Goal: Task Accomplishment & Management: Complete application form

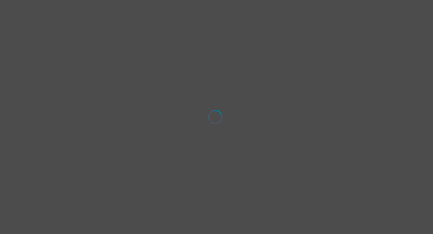
select select "[DEMOGRAPHIC_DATA]"
select select "she/her"
select select "Partnered"
select select "High school"
select select "Instagram"
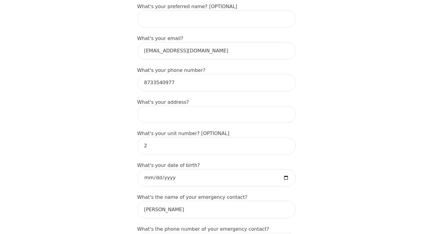
scroll to position [180, 0]
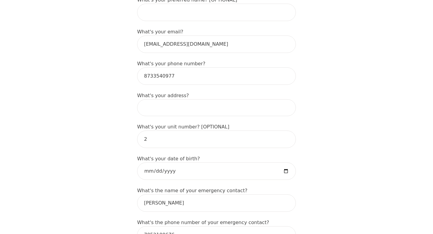
click at [174, 105] on input at bounding box center [216, 107] width 159 height 17
type input "75 Brodie Ave"
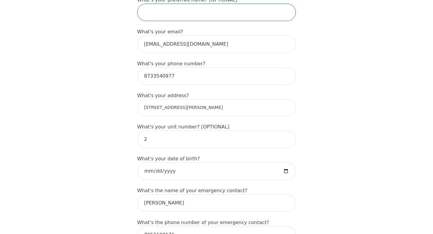
type input "Madison"
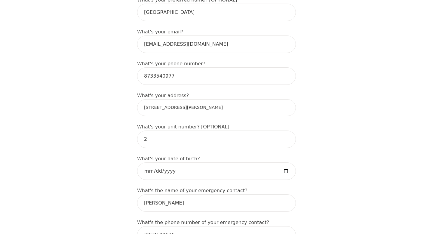
click at [168, 9] on input "Madison" at bounding box center [216, 12] width 159 height 17
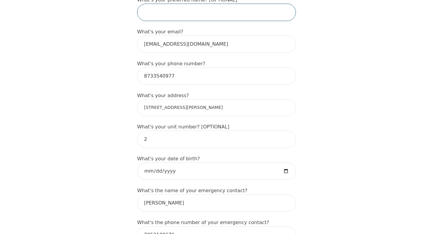
click at [270, 9] on input "text" at bounding box center [216, 12] width 159 height 17
click at [265, 15] on input "text" at bounding box center [216, 12] width 159 height 17
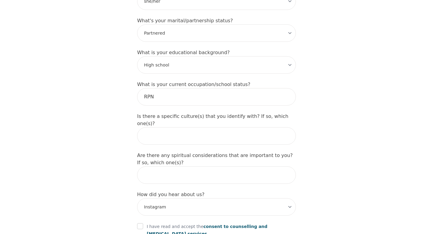
scroll to position [614, 0]
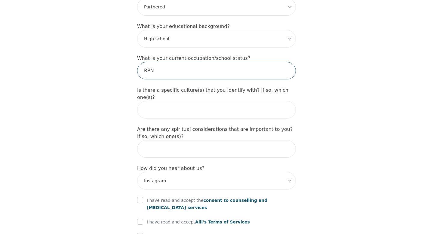
click at [213, 67] on input "RPN" at bounding box center [216, 70] width 159 height 17
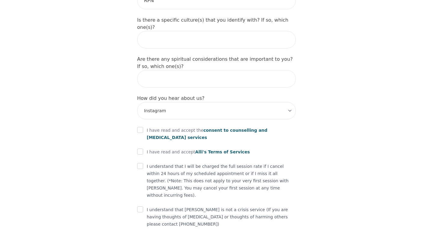
scroll to position [692, 0]
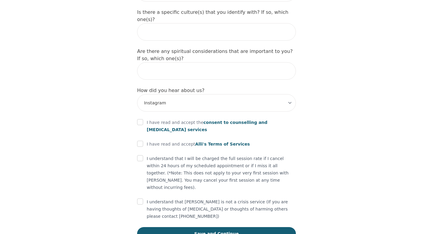
click at [143, 119] on div "I have read and accept the consent to counselling and psychotherapy services" at bounding box center [216, 126] width 159 height 14
click at [141, 119] on input "checkbox" at bounding box center [140, 122] width 6 height 6
checkbox input "true"
click at [140, 141] on input "checkbox" at bounding box center [140, 144] width 6 height 6
checkbox input "true"
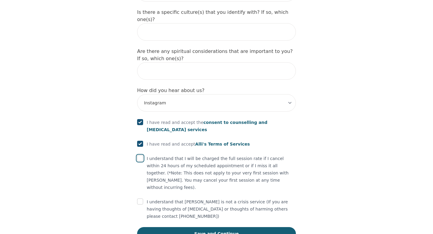
click at [141, 155] on input "checkbox" at bounding box center [140, 158] width 6 height 6
checkbox input "true"
click at [140, 198] on div at bounding box center [140, 201] width 6 height 7
click at [140, 199] on input "checkbox" at bounding box center [140, 202] width 6 height 6
checkbox input "true"
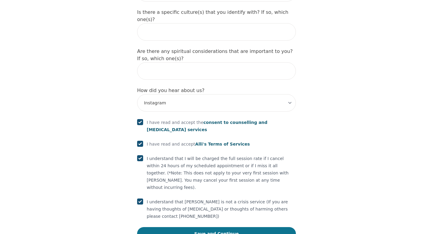
click at [171, 227] on button "Save and Continue" at bounding box center [216, 233] width 159 height 13
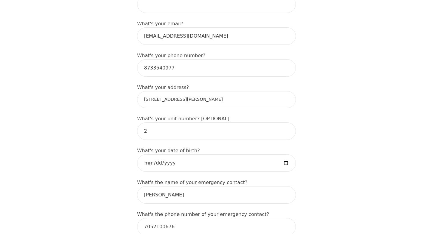
scroll to position [186, 0]
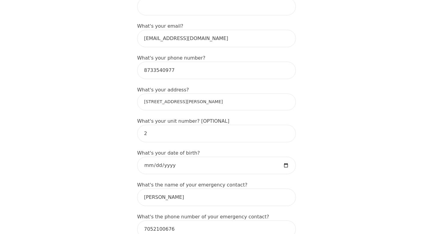
click at [251, 106] on input "75 Brodie Ave" at bounding box center [216, 102] width 159 height 17
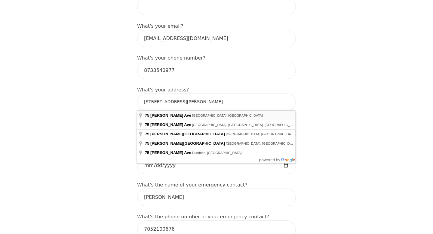
type input "75 Brodie Ave, Liverpool L18 4RE, UK"
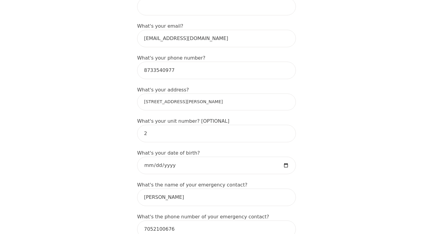
click at [251, 107] on input "75 Brodie Ave, Liverpool L18 4RE, UK" at bounding box center [216, 102] width 159 height 17
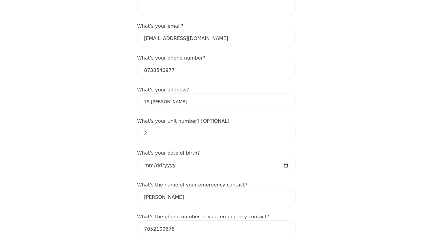
click at [258, 102] on input "75 brodie" at bounding box center [216, 102] width 159 height 17
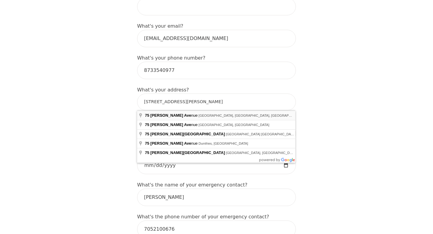
type input "75 Brodie Ave, Sudbury, ON P3C 3M9, Canada"
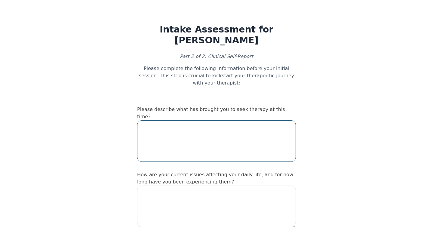
click at [177, 135] on textarea at bounding box center [216, 141] width 159 height 42
type textarea "I"
select select "female"
select select "she/her"
select select "Partnered"
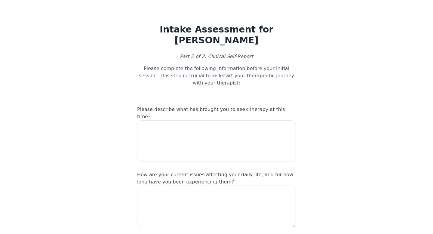
select select "High school"
select select "Instagram"
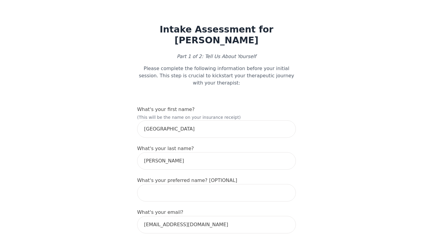
scroll to position [668, 0]
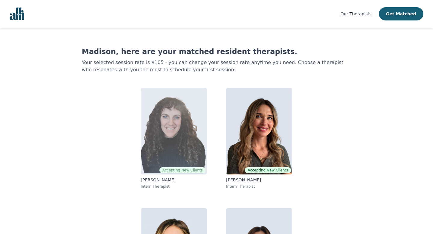
click at [161, 144] on img at bounding box center [174, 131] width 66 height 87
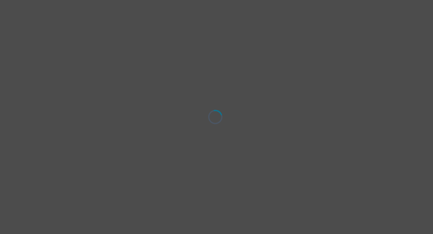
select select "[DEMOGRAPHIC_DATA]"
select select "she/her"
select select "Partnered"
select select "High school"
select select "Instagram"
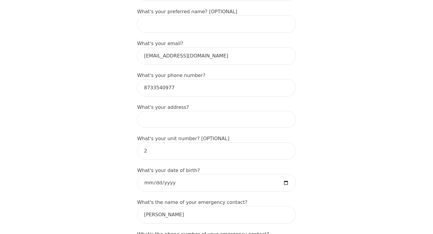
scroll to position [180, 0]
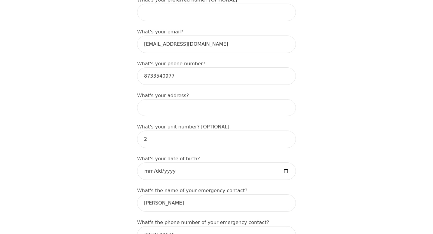
click at [183, 104] on input at bounding box center [216, 107] width 159 height 17
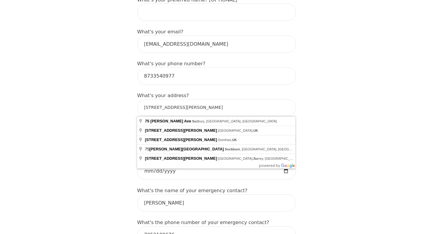
type input "75 Brodie Ave, Sudbury, ON P3C 3M9, Canada"
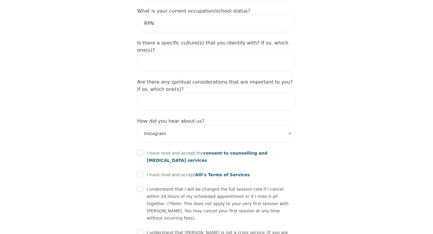
scroll to position [662, 0]
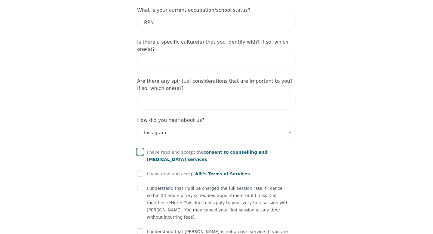
click at [141, 149] on input "checkbox" at bounding box center [140, 152] width 6 height 6
checkbox input "true"
click at [140, 171] on input "checkbox" at bounding box center [140, 174] width 6 height 6
checkbox input "true"
click at [141, 185] on input "checkbox" at bounding box center [140, 188] width 6 height 6
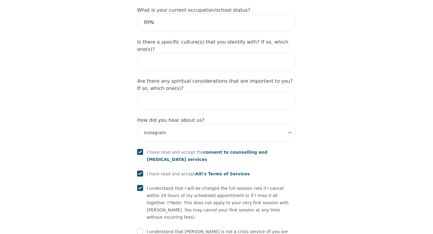
checkbox input "true"
click at [138, 228] on input "checkbox" at bounding box center [140, 231] width 6 height 6
checkbox input "true"
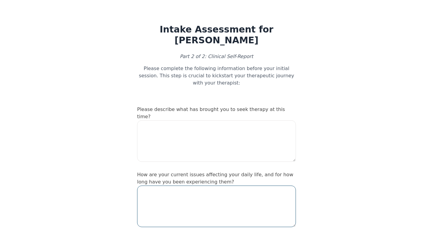
click at [185, 190] on textarea at bounding box center [216, 207] width 159 height 42
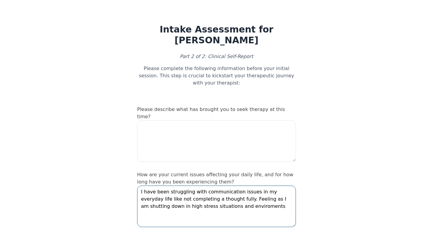
click at [223, 200] on textarea "I have been struggling with communication issues in my everyday life like not c…" at bounding box center [216, 207] width 159 height 42
click at [224, 200] on textarea "I have been struggling with communication issues in my everyday life like not c…" at bounding box center [216, 207] width 159 height 42
type textarea "I have been struggling with communication issues in my everyday life like not c…"
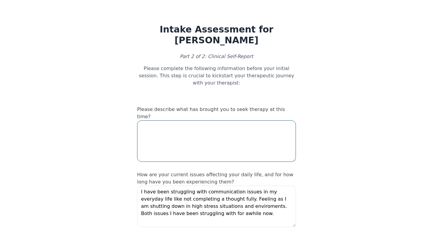
click at [195, 120] on textarea at bounding box center [216, 141] width 159 height 42
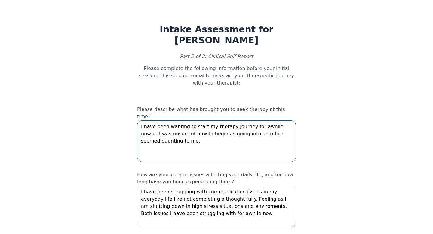
type textarea "I have been wanting to start my therapy journey for awhile now but was unsure o…"
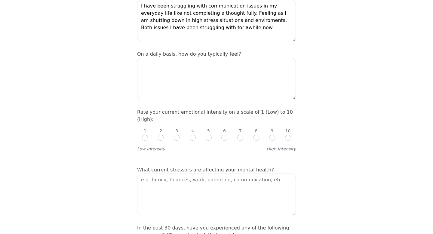
scroll to position [193, 0]
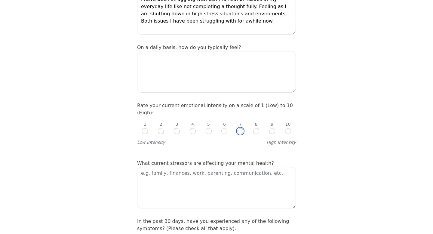
click at [239, 128] on input "radio" at bounding box center [240, 131] width 6 height 6
radio input "true"
click at [224, 128] on input "radio" at bounding box center [224, 131] width 6 height 6
radio input "true"
radio input "false"
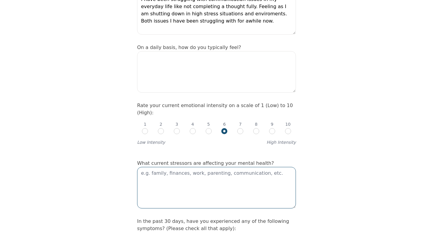
click at [214, 167] on textarea at bounding box center [216, 188] width 159 height 42
type textarea "W"
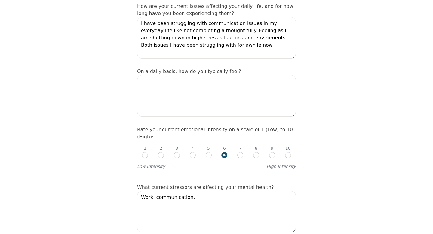
scroll to position [168, 0]
click at [242, 184] on div "What current stressors are affecting your mental health? Work, communication," at bounding box center [216, 209] width 159 height 51
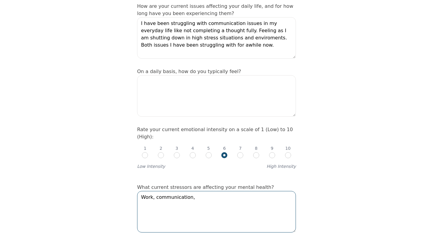
click at [242, 191] on textarea "Work, communication," at bounding box center [216, 212] width 159 height 42
type textarea "Work, communication"
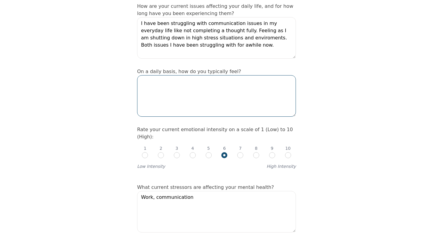
click at [230, 104] on textarea at bounding box center [216, 96] width 159 height 42
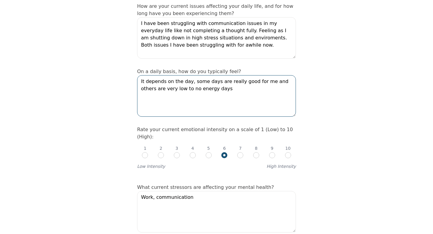
type textarea "It depends on the day, some days are really good for me and others are very low…"
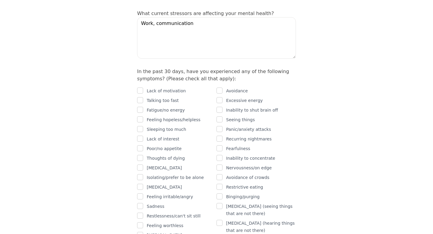
scroll to position [349, 0]
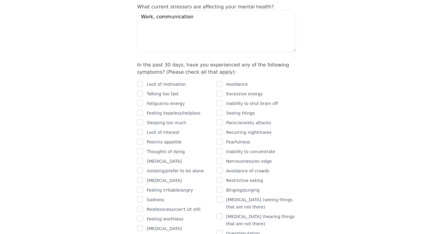
click at [176, 81] on p "Lack of motivation" at bounding box center [166, 84] width 39 height 7
click at [142, 81] on input "checkbox" at bounding box center [140, 84] width 6 height 6
checkbox input "true"
click at [143, 91] on input "checkbox" at bounding box center [140, 94] width 6 height 6
checkbox input "true"
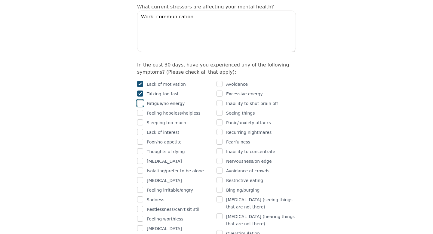
click at [143, 100] on input "checkbox" at bounding box center [140, 103] width 6 height 6
checkbox input "true"
click at [140, 111] on div "Lack of motivation Talking too fast Fatigue/no energy Feeling hopeless/helpless…" at bounding box center [176, 166] width 79 height 171
click at [140, 119] on div at bounding box center [140, 122] width 6 height 7
click at [140, 119] on input "checkbox" at bounding box center [140, 122] width 6 height 6
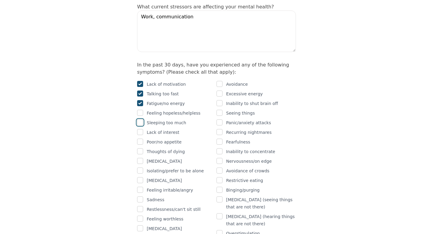
checkbox input "true"
click at [141, 129] on input "checkbox" at bounding box center [140, 132] width 6 height 6
checkbox input "true"
click at [141, 139] on input "checkbox" at bounding box center [140, 142] width 6 height 6
checkbox input "true"
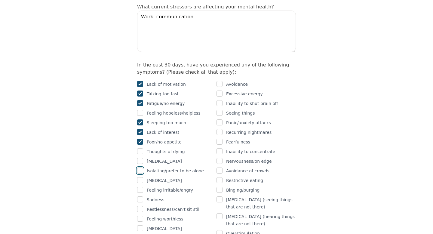
click at [140, 168] on input "checkbox" at bounding box center [140, 171] width 6 height 6
checkbox input "true"
click at [140, 187] on input "checkbox" at bounding box center [140, 190] width 6 height 6
checkbox input "true"
click at [140, 196] on div at bounding box center [140, 199] width 6 height 7
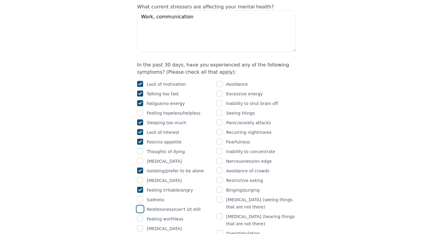
click at [141, 206] on input "checkbox" at bounding box center [140, 209] width 6 height 6
checkbox input "true"
click at [141, 196] on div at bounding box center [140, 199] width 6 height 7
click at [141, 196] on input "checkbox" at bounding box center [140, 199] width 6 height 6
checkbox input "true"
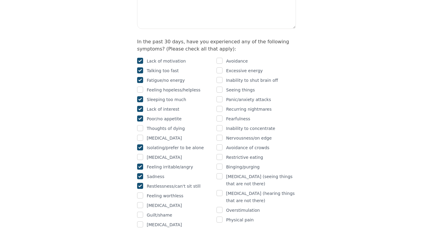
scroll to position [373, 0]
click at [224, 57] on div "Avoidance" at bounding box center [256, 60] width 79 height 7
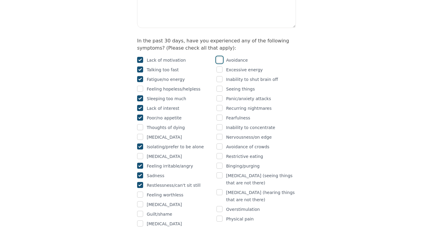
click at [221, 57] on input "checkbox" at bounding box center [220, 60] width 6 height 6
checkbox input "true"
click at [219, 76] on input "checkbox" at bounding box center [220, 79] width 6 height 6
checkbox input "true"
click at [220, 95] on input "checkbox" at bounding box center [220, 98] width 6 height 6
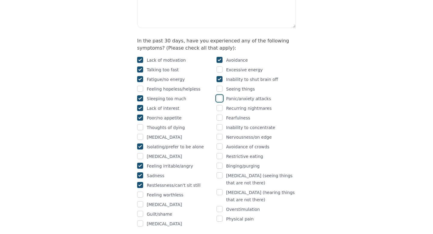
checkbox input "true"
click at [220, 124] on input "checkbox" at bounding box center [220, 127] width 6 height 6
checkbox input "true"
click at [221, 134] on input "checkbox" at bounding box center [220, 137] width 6 height 6
checkbox input "true"
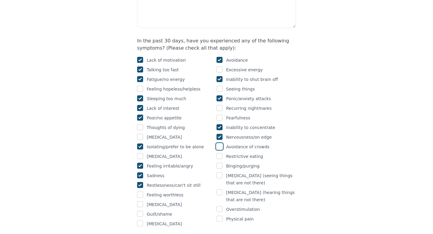
click at [221, 143] on input "checkbox" at bounding box center [220, 146] width 6 height 6
checkbox input "true"
click at [221, 206] on input "checkbox" at bounding box center [220, 209] width 6 height 6
checkbox input "true"
click at [221, 210] on div "Avoidance Excessive energy Inability to shut brain off Seeing things Panic/anxi…" at bounding box center [256, 142] width 79 height 171
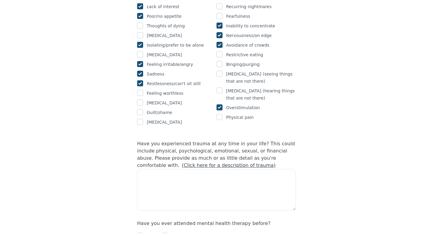
scroll to position [481, 0]
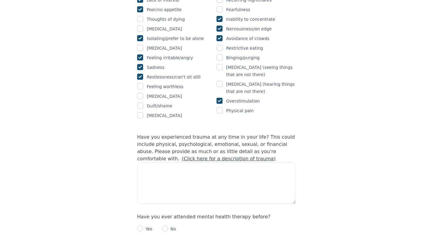
click at [310, 115] on div "Intake Assessment for Madison Martin-Simser Part 2 of 2: Clinical Self-Report P…" at bounding box center [216, 104] width 433 height 1122
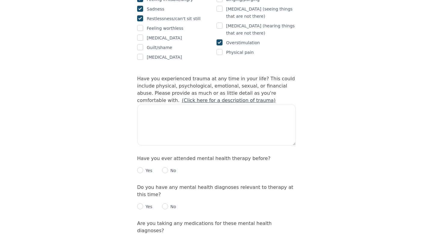
scroll to position [554, 0]
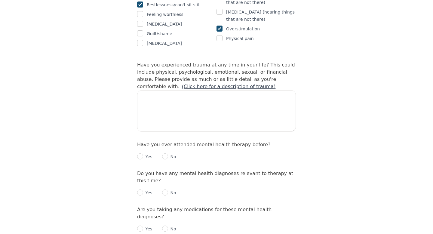
click at [276, 84] on link "(Click here for a description of trauma)" at bounding box center [229, 87] width 94 height 6
click at [144, 154] on p "Yes" at bounding box center [147, 157] width 9 height 6
click at [141, 153] on input "radio" at bounding box center [140, 156] width 6 height 6
radio input "true"
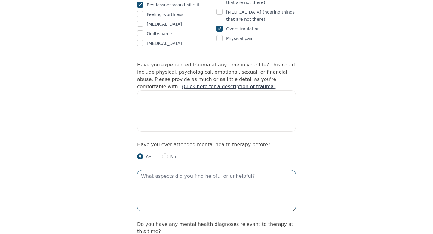
click at [152, 170] on textarea at bounding box center [216, 191] width 159 height 42
type textarea "I don't think I gave it my whole attention so it was not effective for me"
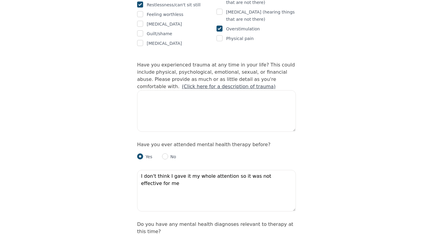
click at [298, 158] on div "Intake Assessment for Madison Martin-Simser Part 2 of 2: Clinical Self-Report P…" at bounding box center [216, 57] width 173 height 1173
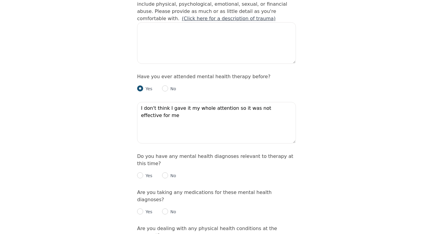
scroll to position [638, 0]
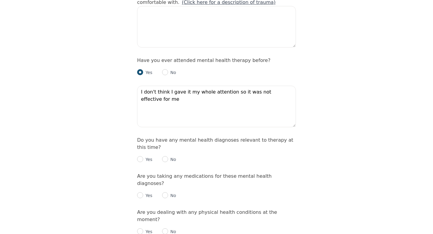
click at [143, 156] on div "Yes" at bounding box center [144, 159] width 15 height 7
click at [141, 156] on input "radio" at bounding box center [140, 159] width 6 height 6
radio input "true"
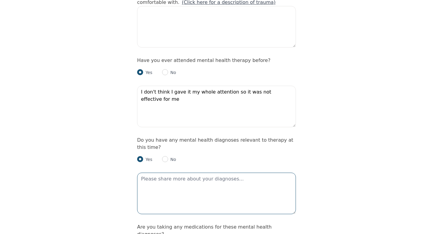
click at [154, 173] on textarea at bounding box center [216, 194] width 159 height 42
type textarea "generalized anxiety disorder, Major depression disorder"
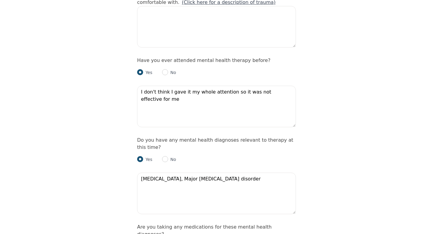
radio input "true"
click at [107, 202] on div "Intake Assessment for Madison Martin-Simser Part 2 of 2: Clinical Self-Report P…" at bounding box center [216, 23] width 433 height 1275
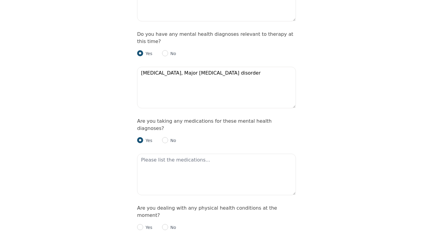
scroll to position [746, 0]
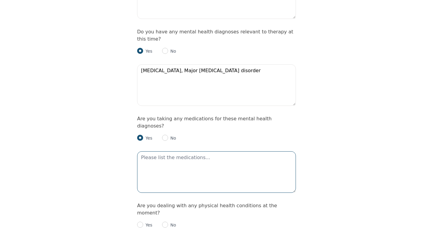
click at [150, 151] on textarea at bounding box center [216, 172] width 159 height 42
type textarea "zoloft welbutrin"
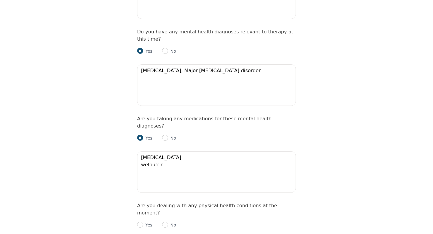
click at [167, 217] on div "Yes No" at bounding box center [216, 223] width 159 height 12
click at [166, 222] on input "radio" at bounding box center [165, 225] width 6 height 6
radio input "true"
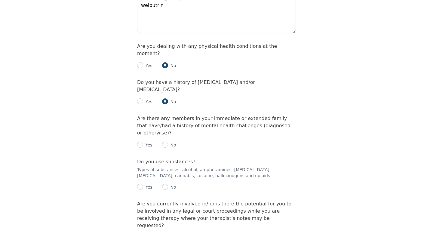
scroll to position [915, 0]
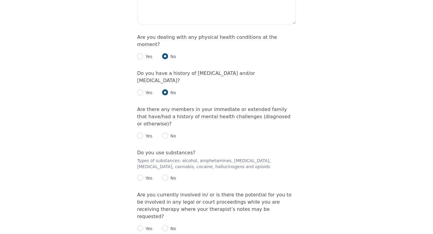
click at [144, 133] on p "Yes" at bounding box center [147, 136] width 9 height 6
click at [142, 133] on input "radio" at bounding box center [140, 136] width 6 height 6
radio input "true"
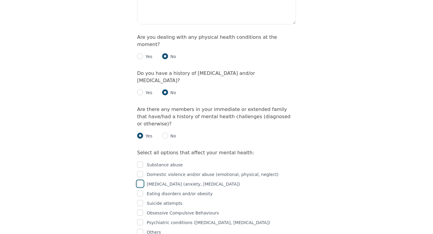
click at [140, 181] on input "checkbox" at bounding box center [140, 184] width 6 height 6
checkbox input "true"
click at [142, 219] on input "checkbox" at bounding box center [140, 222] width 6 height 6
checkbox input "true"
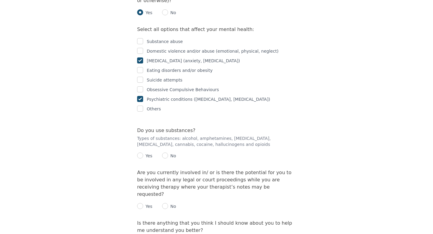
scroll to position [1047, 0]
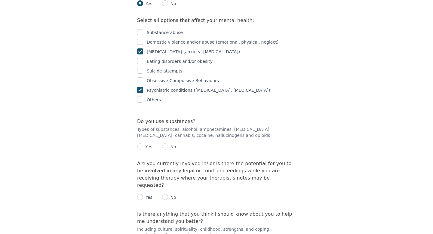
click at [170, 138] on div "Yes No" at bounding box center [216, 144] width 159 height 12
click at [168, 144] on p "No" at bounding box center [172, 147] width 8 height 6
click at [167, 143] on input "radio" at bounding box center [165, 146] width 6 height 6
radio input "true"
click at [167, 194] on input "radio" at bounding box center [165, 197] width 6 height 6
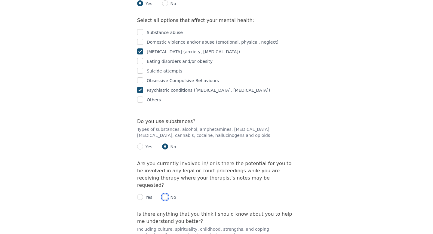
radio input "true"
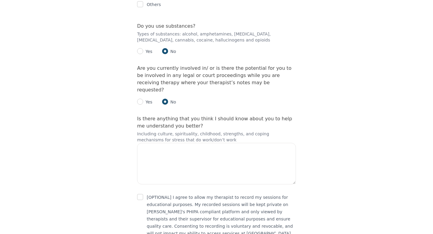
scroll to position [1144, 0]
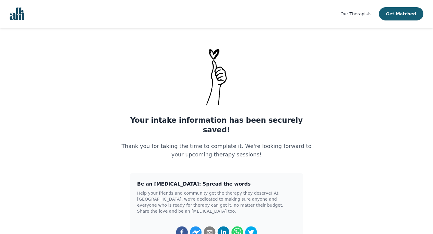
click at [245, 95] on div "Your intake information has been securely saved! Thank you for taking the time …" at bounding box center [217, 163] width 202 height 233
